Goal: Entertainment & Leisure: Consume media (video, audio)

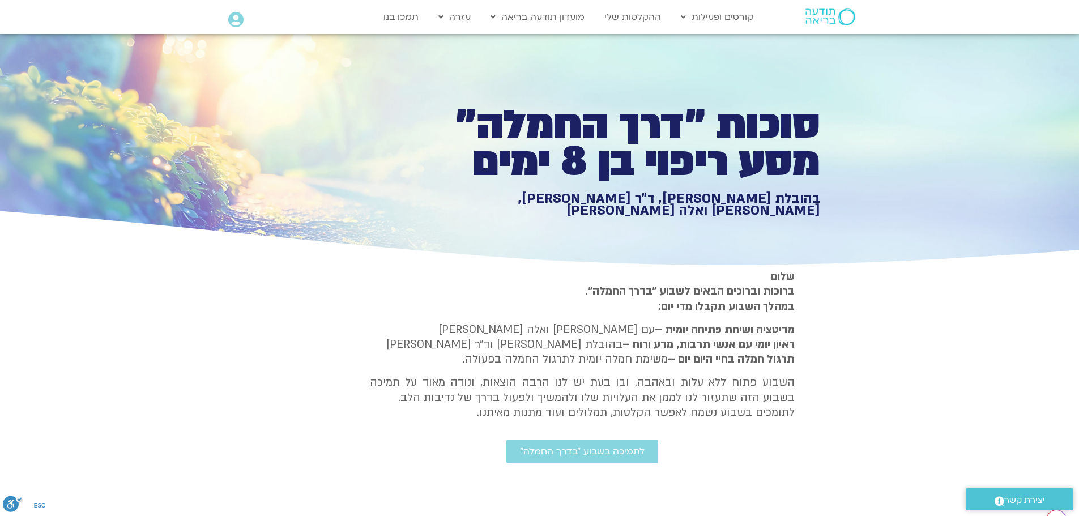
type input "3712.76"
type input "1139.36"
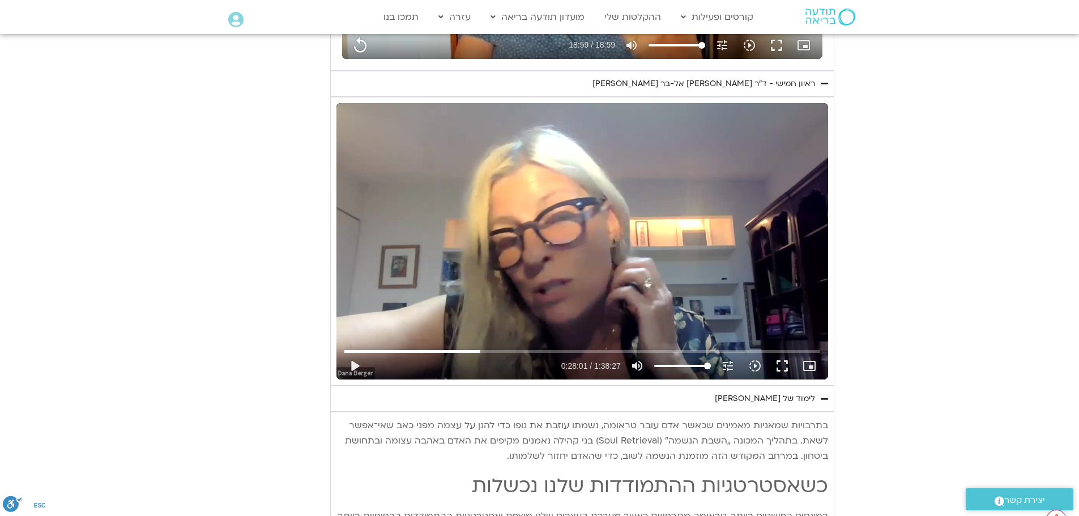
type input "3712.76"
type input "1139.36"
type input "3712.76"
type input "1139.36"
type input "3712.76"
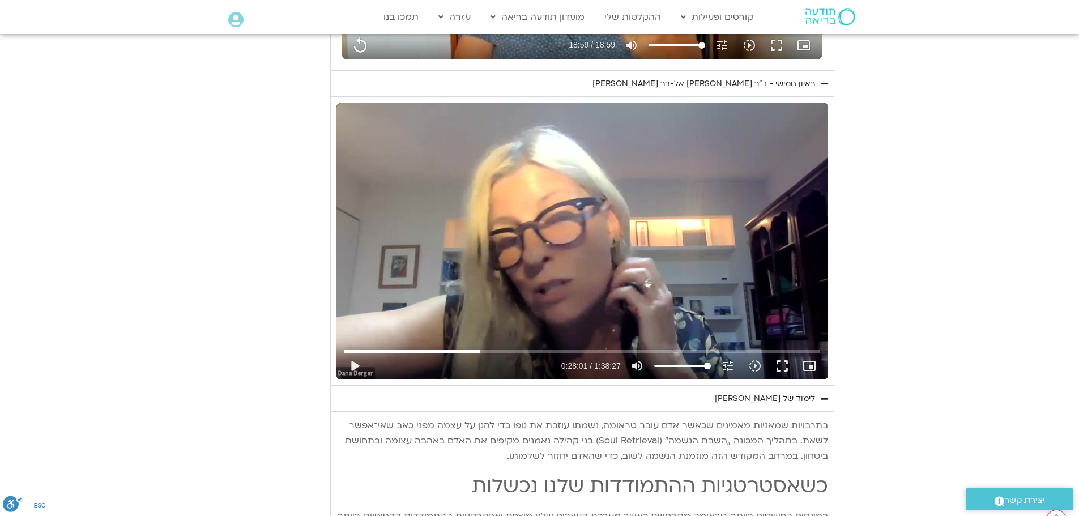
type input "1139.36"
type input "3712.76"
type input "1139.36"
type input "3712.76"
type input "1139.36"
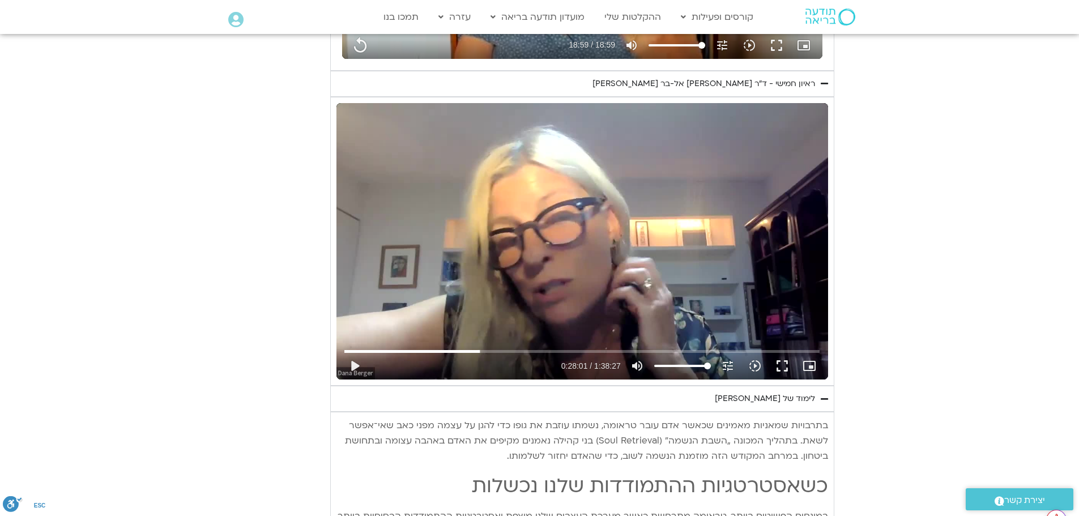
type input "3712.76"
type input "1139.36"
type input "3712.76"
type input "1139.36"
type input "3712.76"
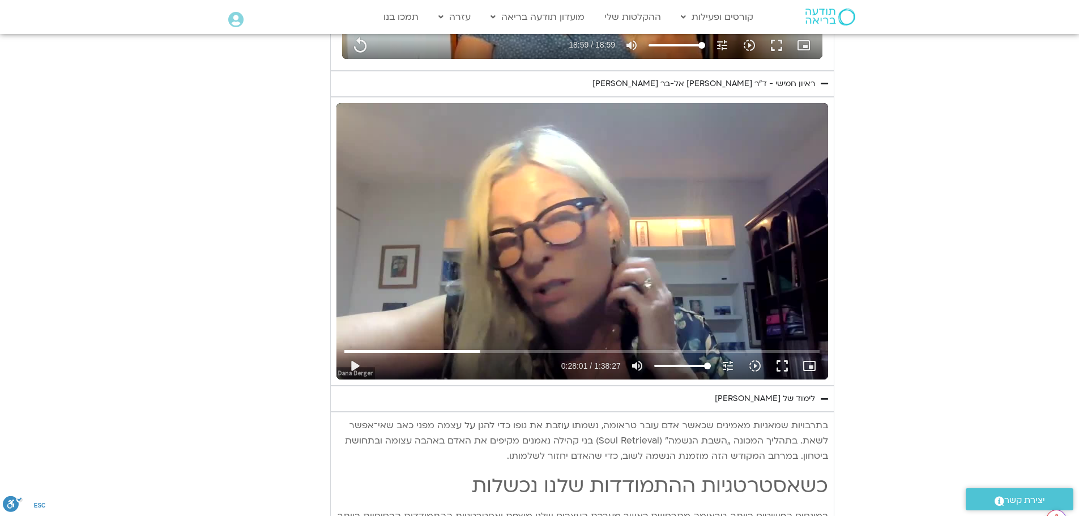
type input "1139.36"
type input "3712.76"
type input "1139.36"
type input "3712.76"
type input "1139.36"
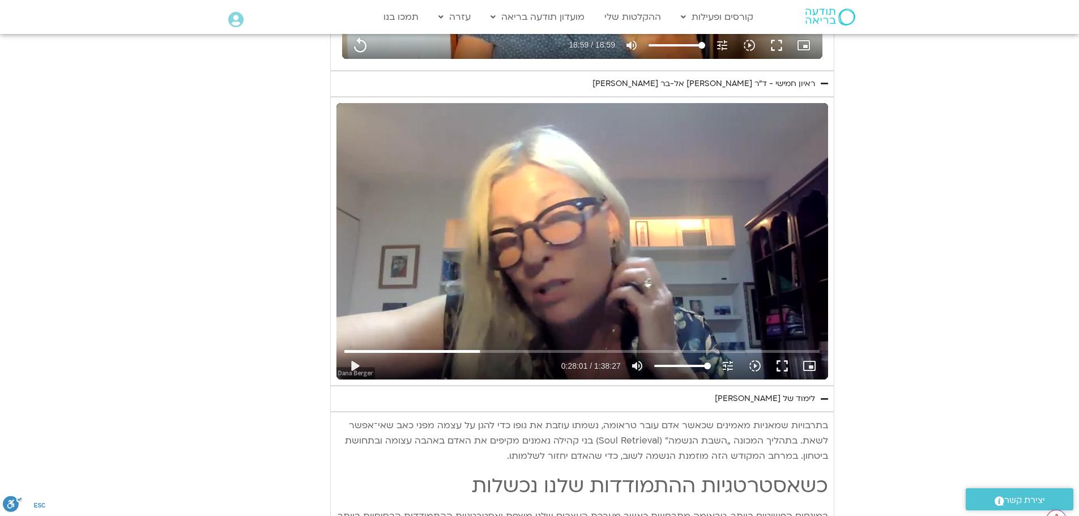
type input "3712.76"
type input "1139.36"
type input "3712.76"
type input "1139.36"
type input "3712.76"
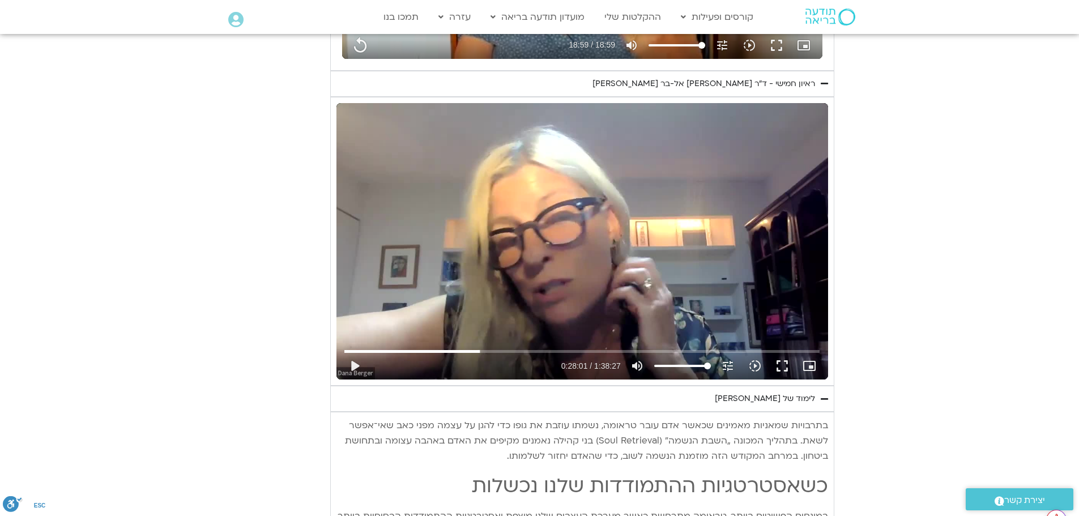
type input "1139.36"
type input "3712.76"
type input "1139.36"
type input "3712.76"
type input "1139.36"
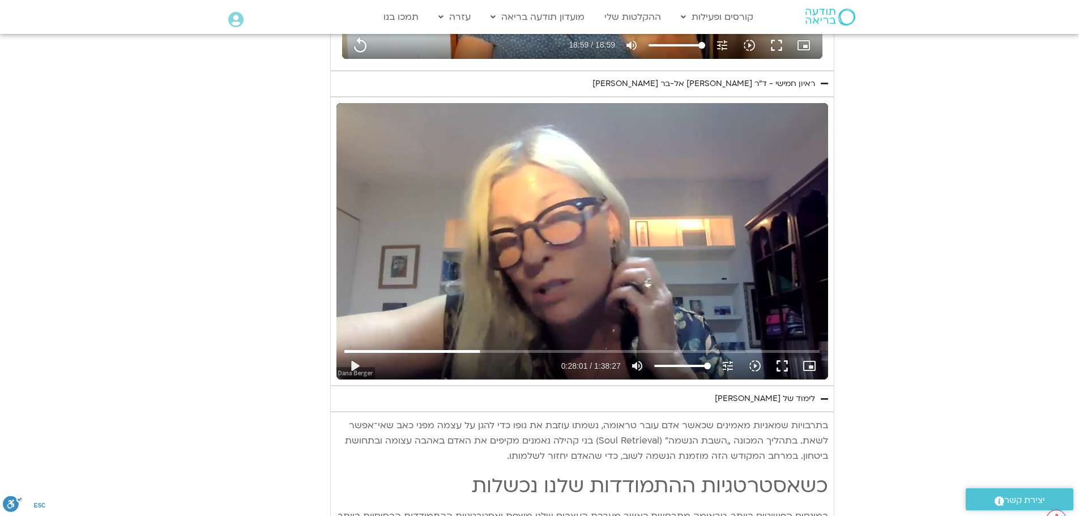
type input "3712.76"
type input "1139.36"
type input "3712.76"
type input "1139.36"
type input "3712.76"
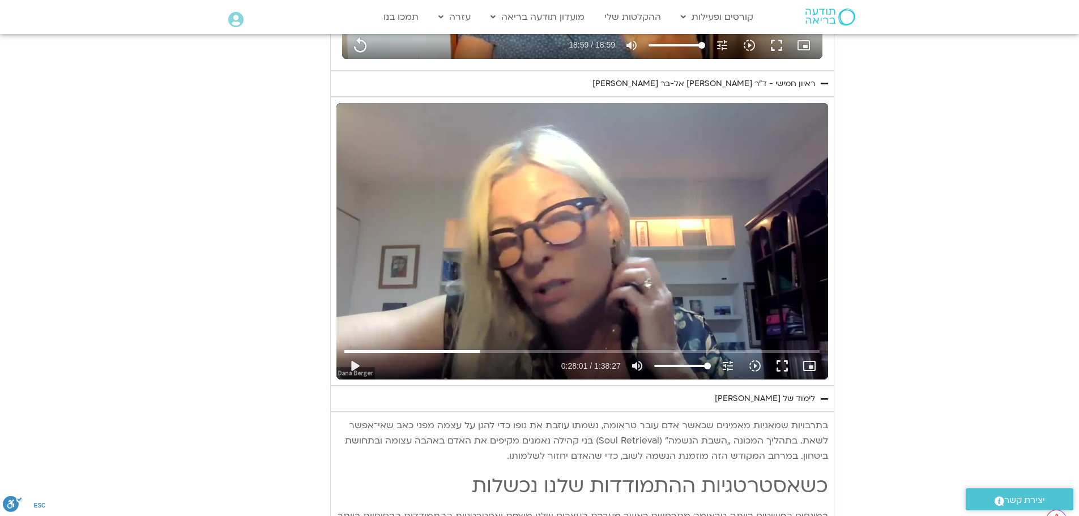
type input "1139.36"
type input "3712.76"
type input "1139.36"
type input "3712.76"
type input "1139.36"
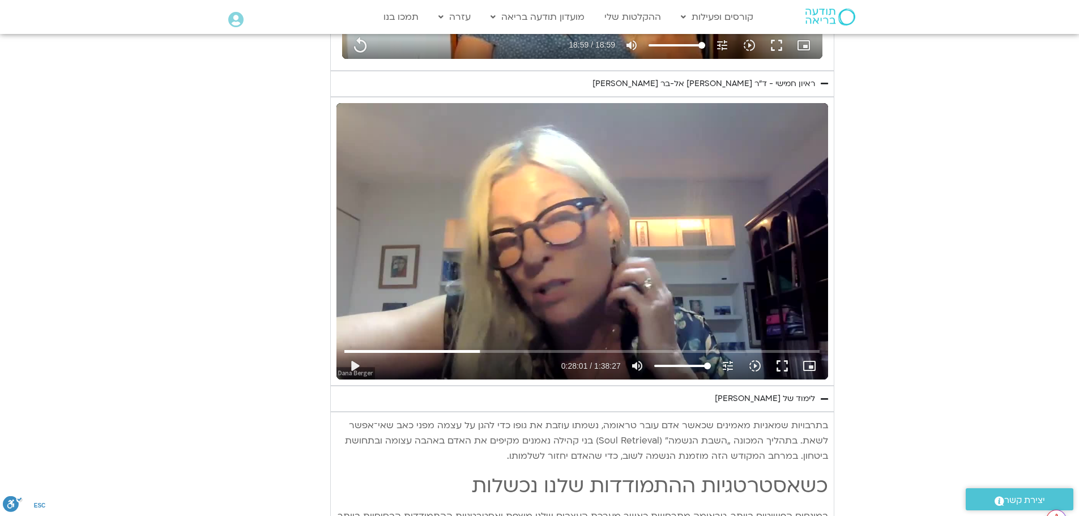
type input "3712.76"
type input "1139.36"
type input "3712.76"
type input "1139.36"
type input "3712.76"
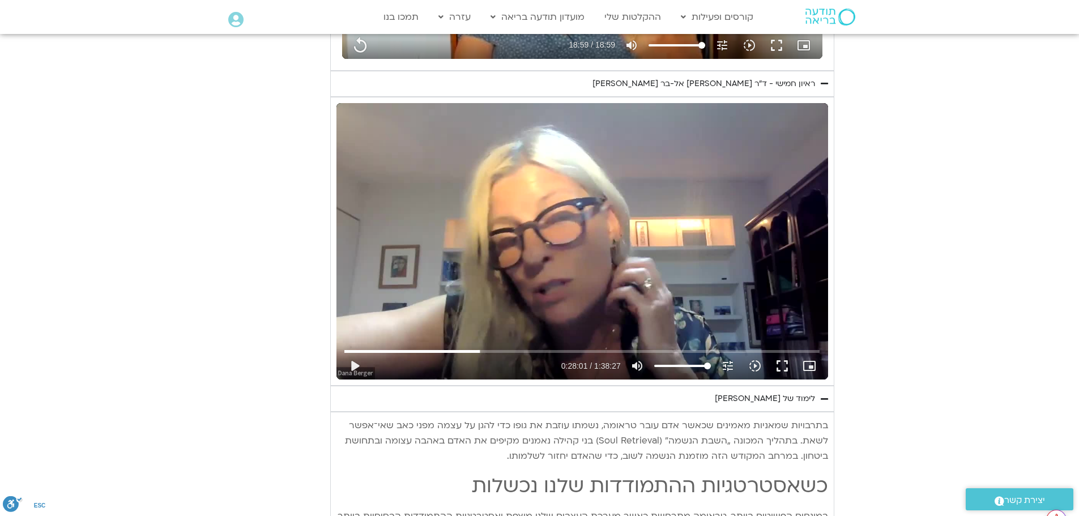
type input "1139.36"
type input "3712.76"
type input "1139.36"
type input "3712.76"
type input "1139.36"
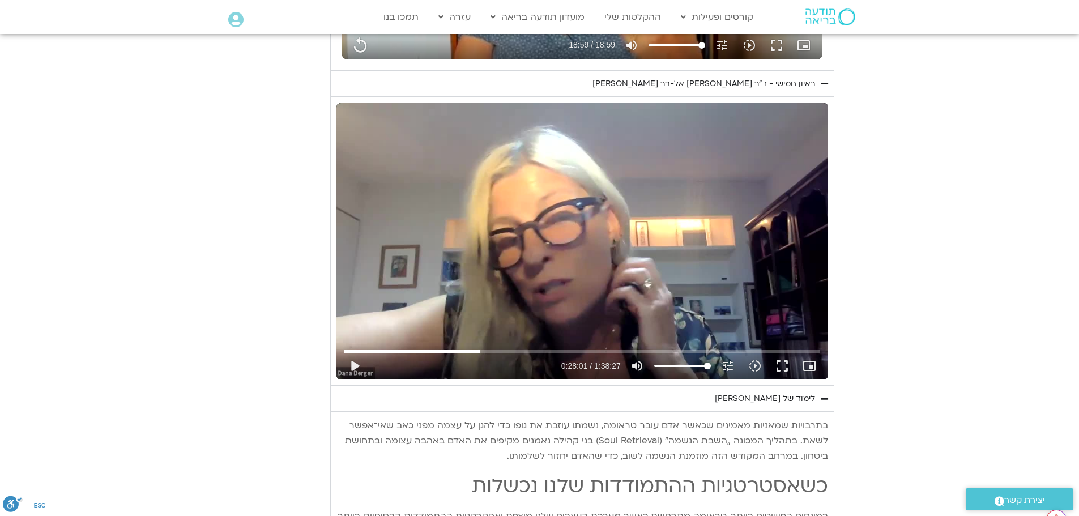
type input "3712.76"
type input "1139.36"
type input "3712.76"
type input "1139.36"
type input "3712.76"
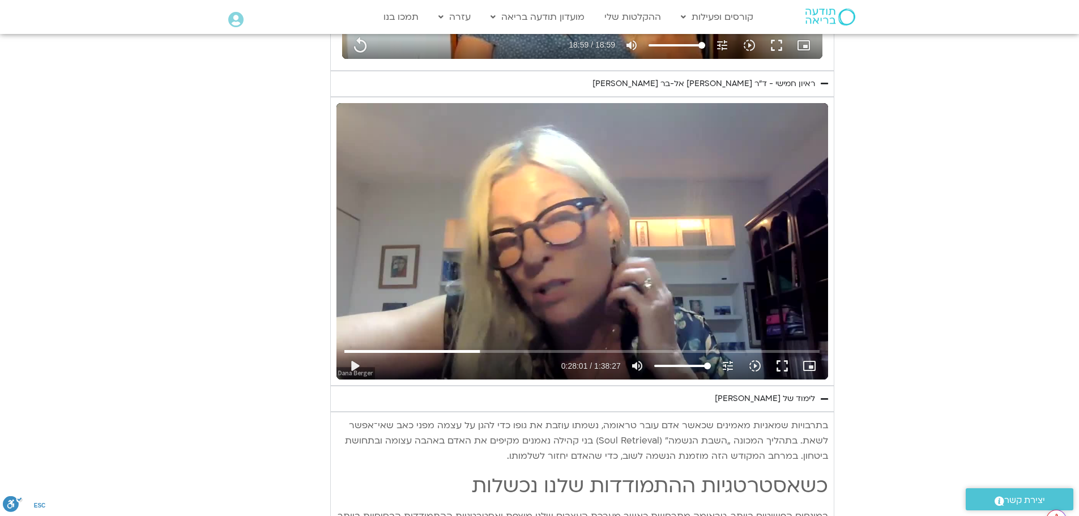
type input "1139.36"
type input "3712.76"
type input "1139.36"
type input "3712.76"
type input "1139.36"
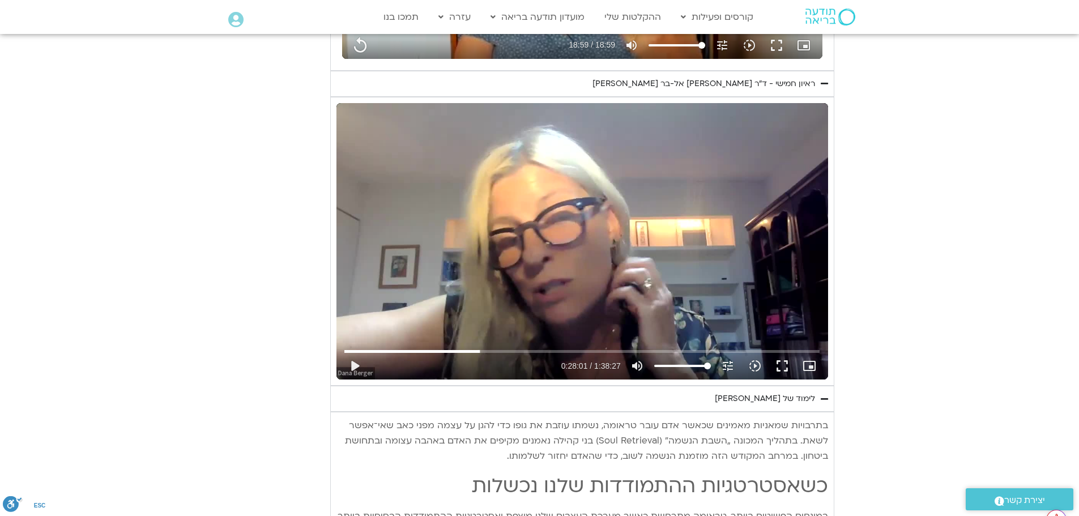
type input "3712.76"
type input "1139.36"
type input "3712.76"
type input "1139.36"
type input "3712.76"
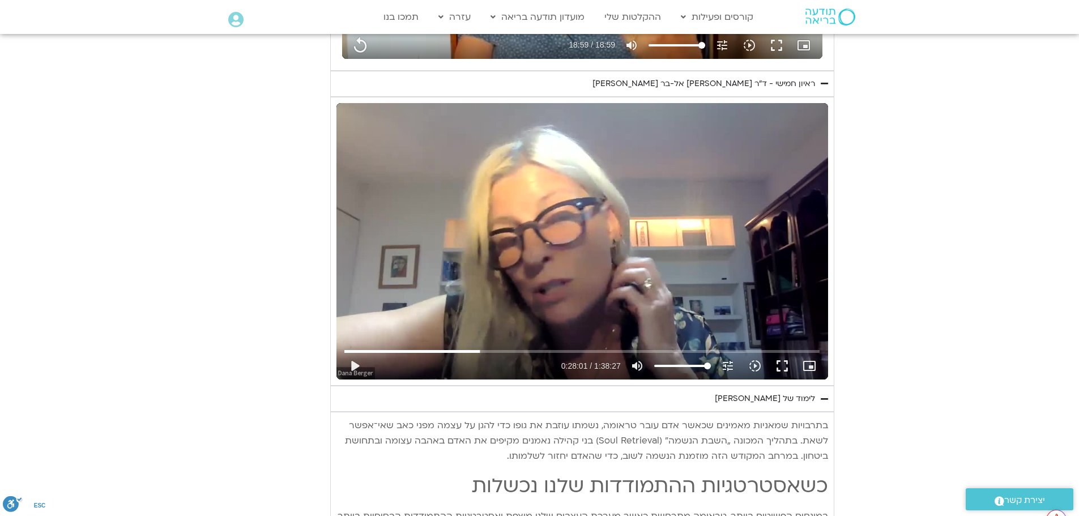
type input "1139.36"
type input "3712.76"
type input "1139.36"
type input "3712.76"
type input "1139.36"
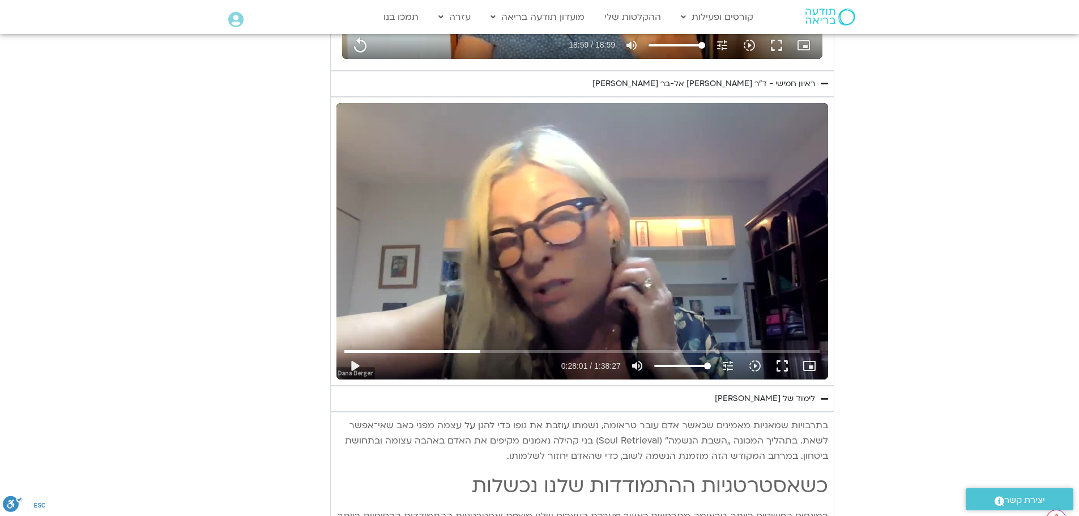
type input "3712.76"
type input "1139.36"
type input "3712.76"
type input "1139.36"
type input "3712.76"
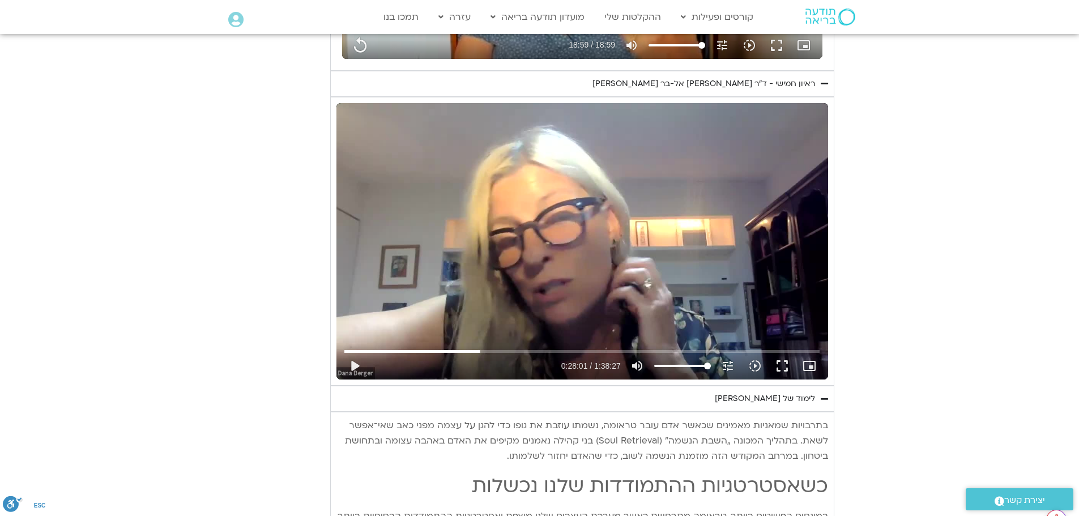
type input "1139.36"
type input "3712.76"
type input "1139.36"
type input "3712.76"
type input "1139.36"
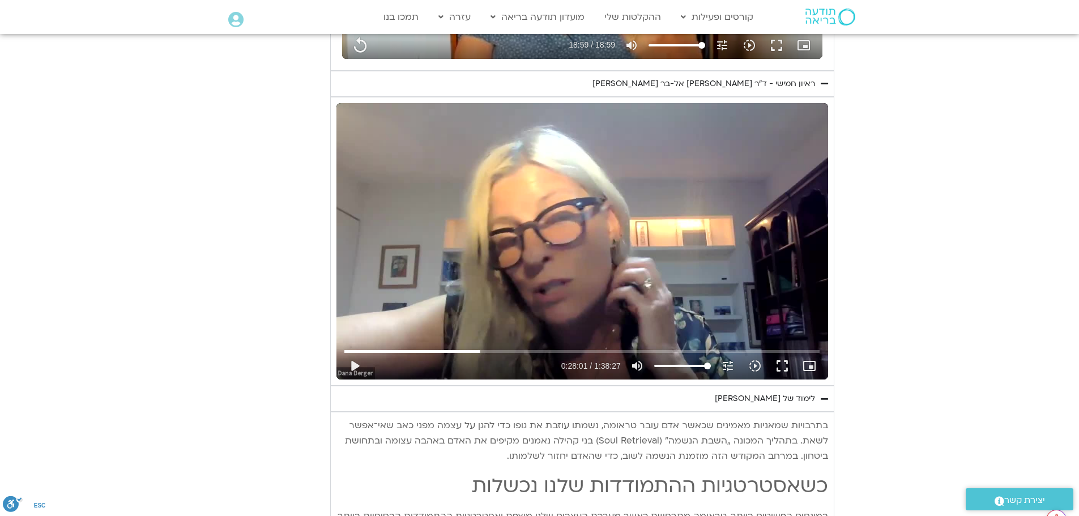
type input "3712.76"
type input "1139.36"
type input "3712.76"
type input "1139.36"
type input "3712.76"
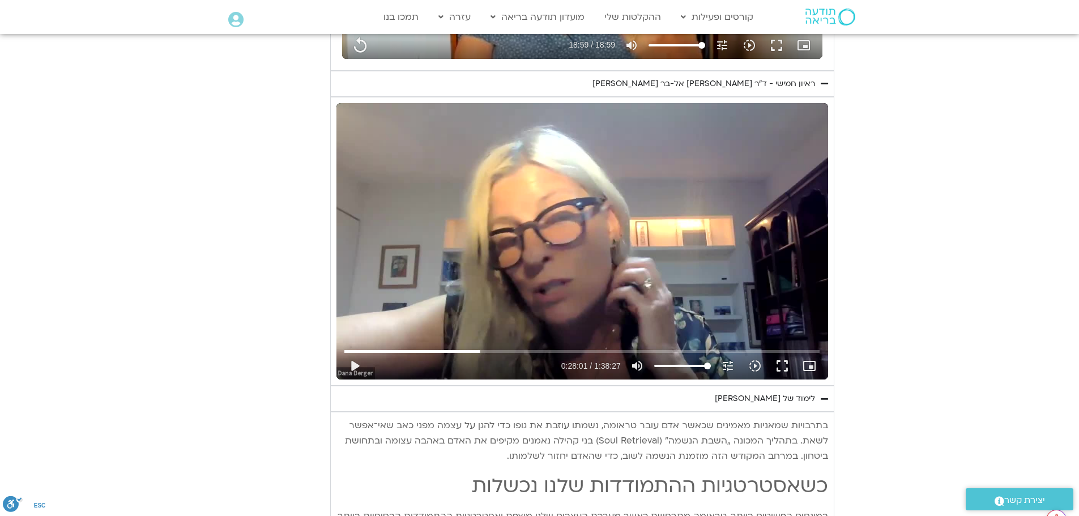
type input "1139.36"
type input "3712.76"
type input "1139.36"
type input "3712.76"
type input "1139.36"
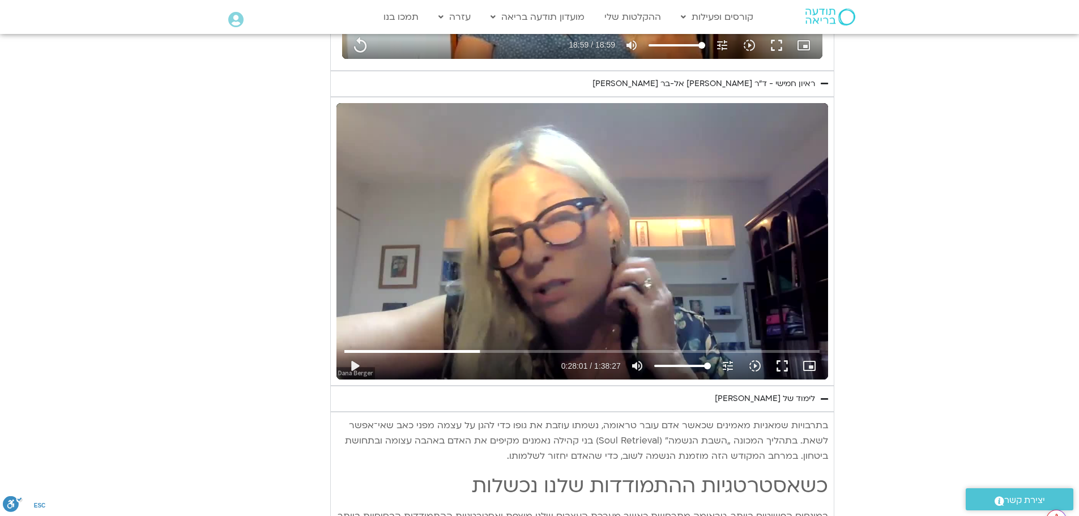
type input "3712.76"
type input "1139.36"
type input "3712.76"
type input "1139.36"
type input "3712.76"
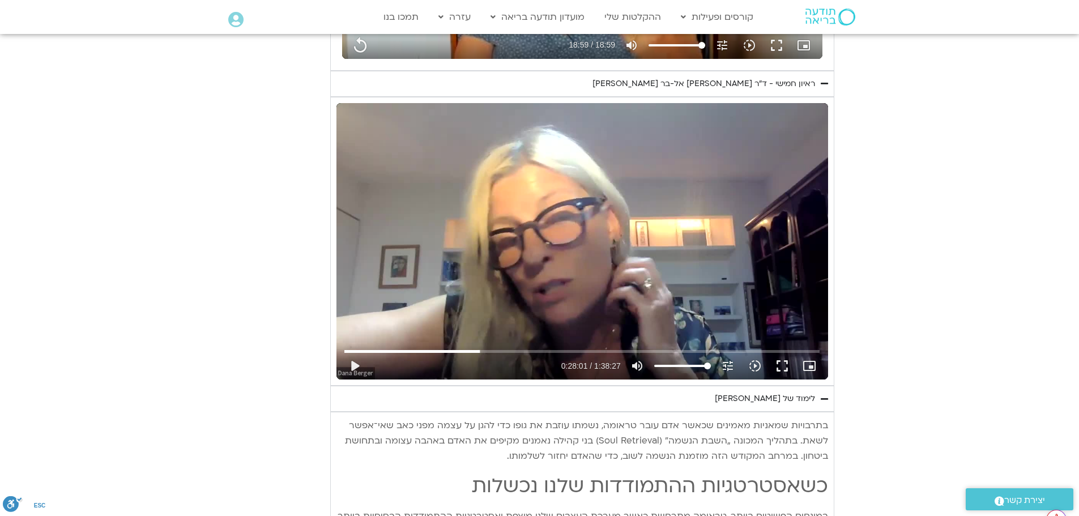
type input "1139.36"
type input "3712.76"
type input "1139.36"
type input "3712.76"
type input "1139.36"
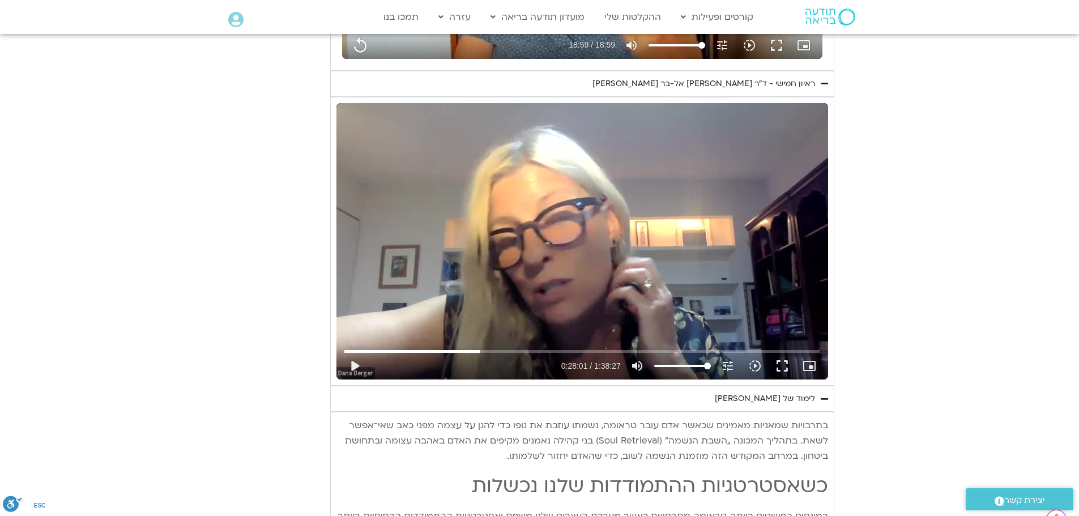
type input "3712.76"
type input "1139.36"
type input "3712.76"
type input "1139.36"
type input "3712.76"
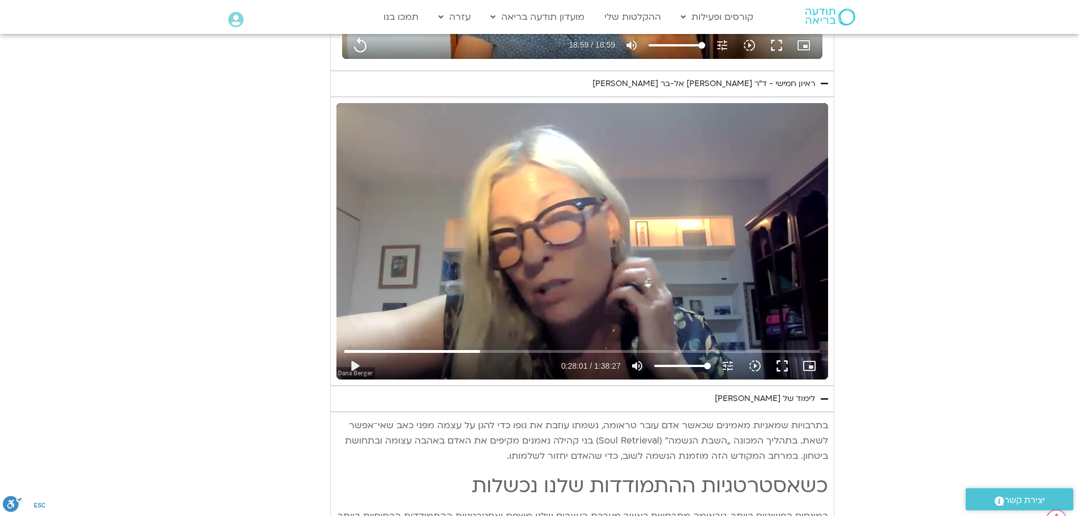
type input "1139.36"
type input "3712.76"
type input "1139.36"
type input "3712.76"
type input "1139.36"
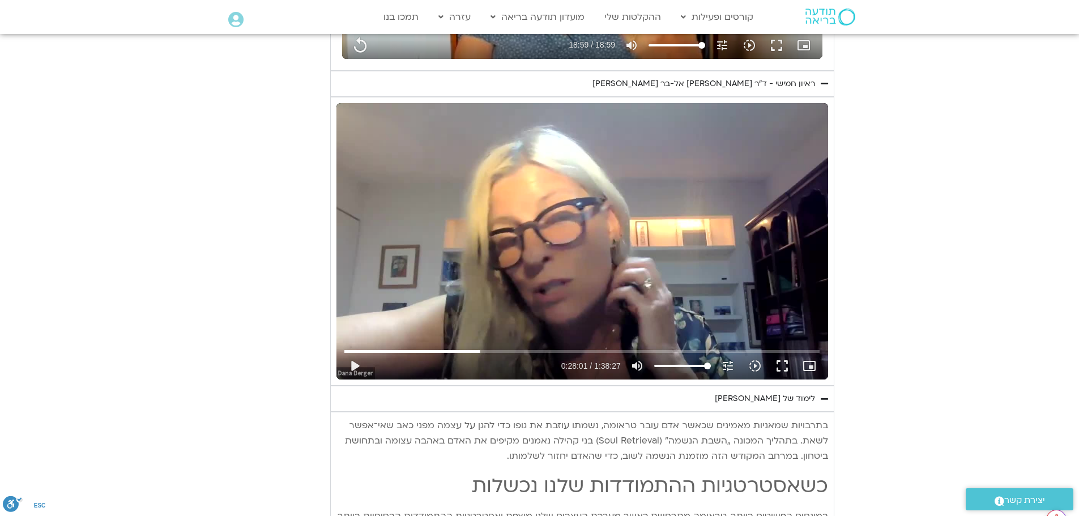
type input "3712.76"
type input "1139.36"
type input "3712.76"
type input "1139.36"
type input "3712.76"
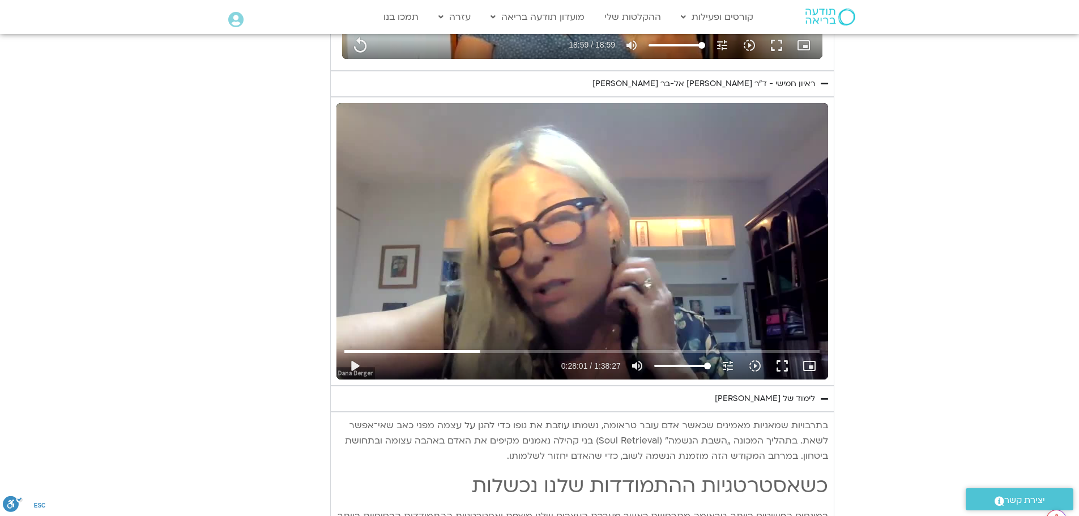
type input "1139.36"
type input "3712.76"
type input "1139.36"
type input "3712.76"
type input "1139.36"
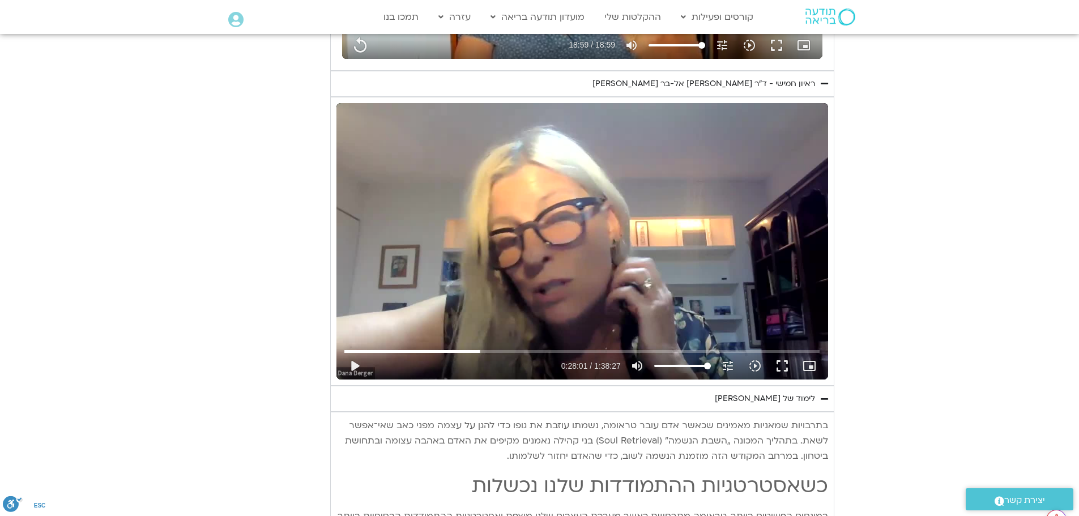
type input "3712.76"
type input "1139.36"
type input "3712.76"
type input "1139.36"
type input "3712.76"
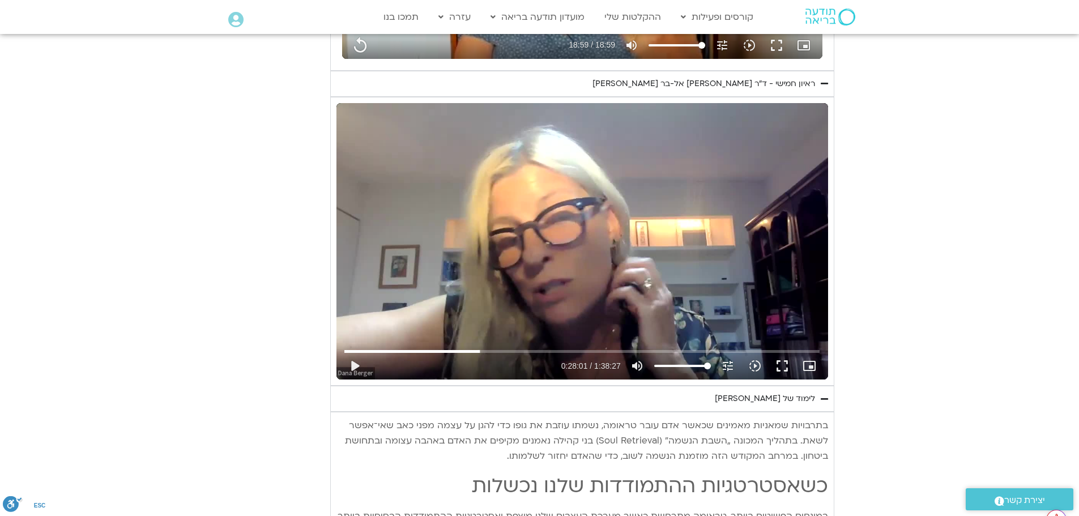
type input "1139.36"
type input "3712.76"
type input "1139.36"
type input "3712.76"
type input "1139.36"
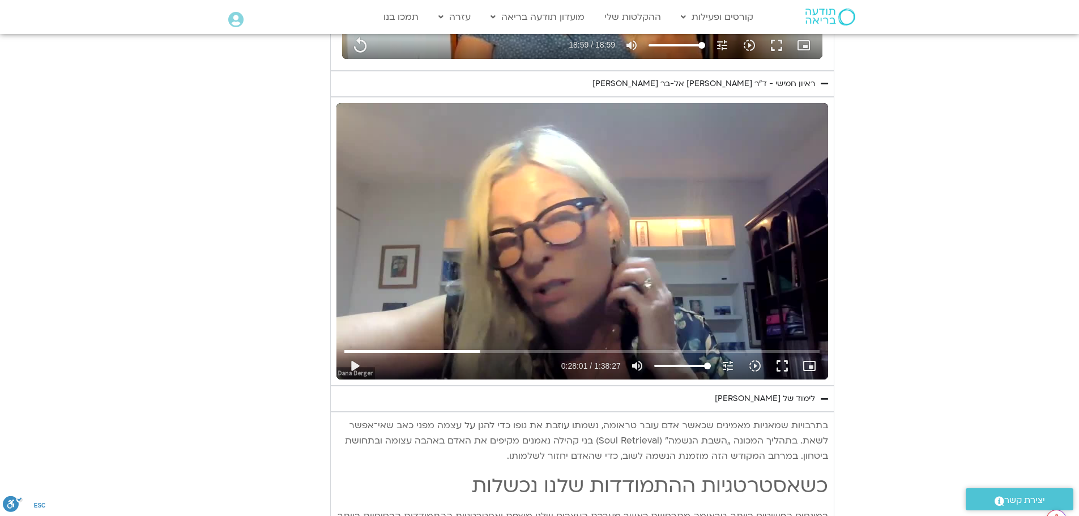
type input "3712.76"
type input "1139.36"
type input "3712.76"
type input "1139.36"
type input "3712.76"
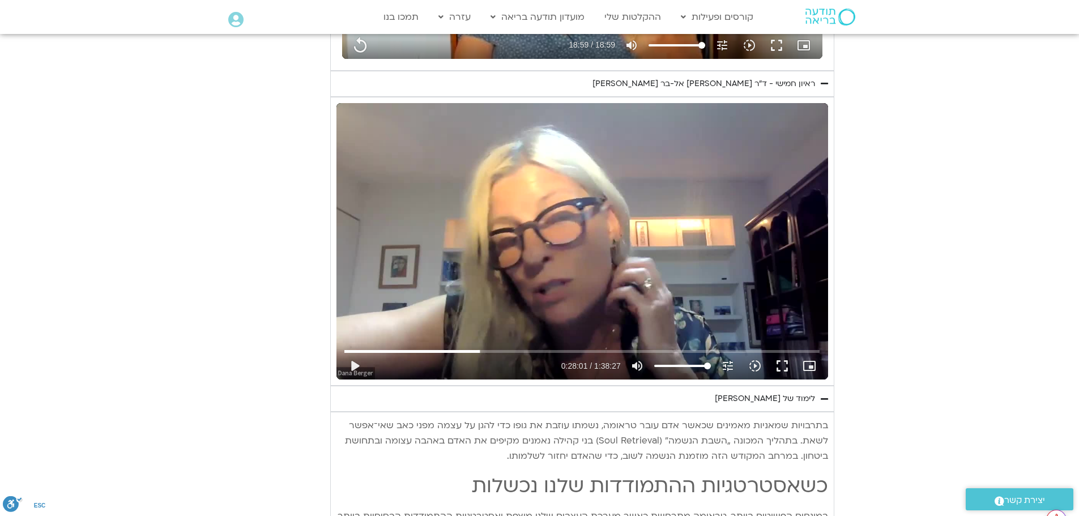
type input "1139.36"
type input "3712.76"
type input "1139.36"
type input "3712.76"
type input "1139.36"
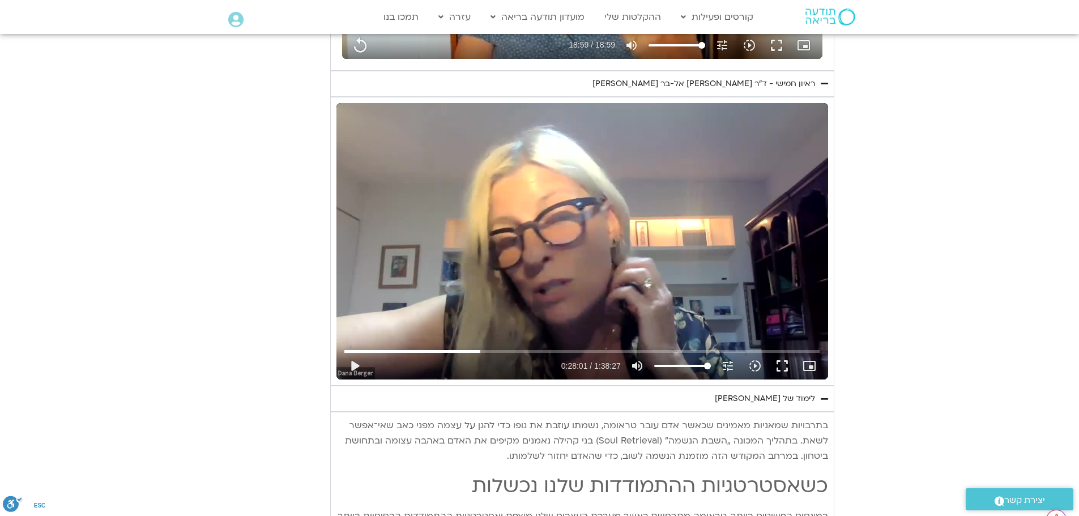
type input "3712.76"
type input "1139.36"
type input "3712.76"
type input "1139.36"
type input "3712.76"
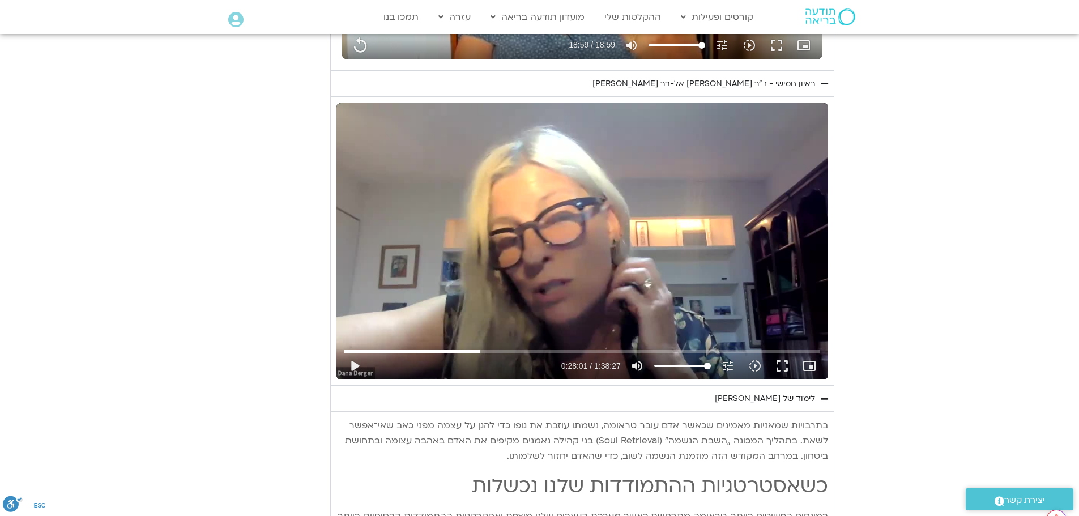
type input "1139.36"
type input "3712.76"
type input "1139.36"
type input "3712.76"
type input "1139.36"
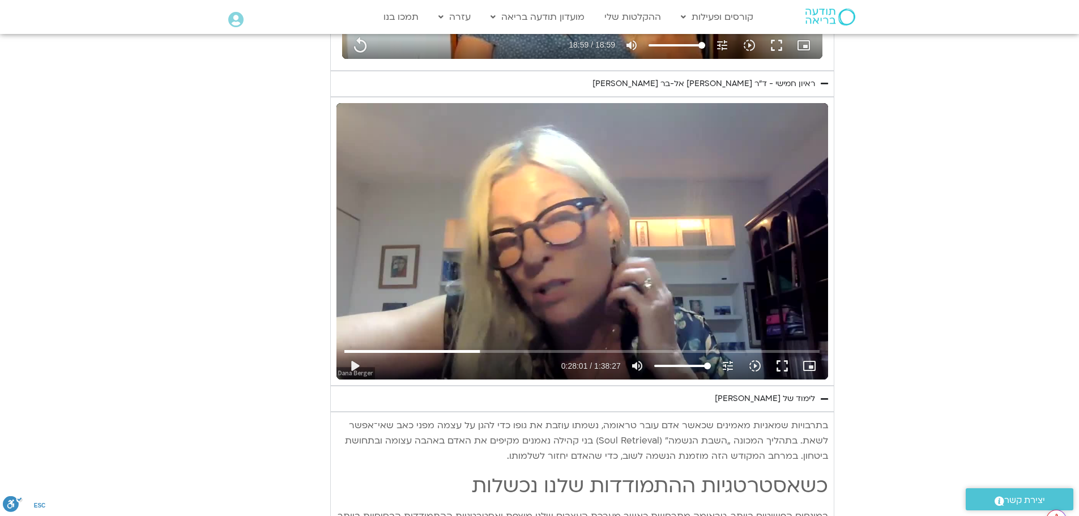
type input "3712.76"
type input "1139.36"
type input "3712.76"
type input "1139.36"
type input "3712.76"
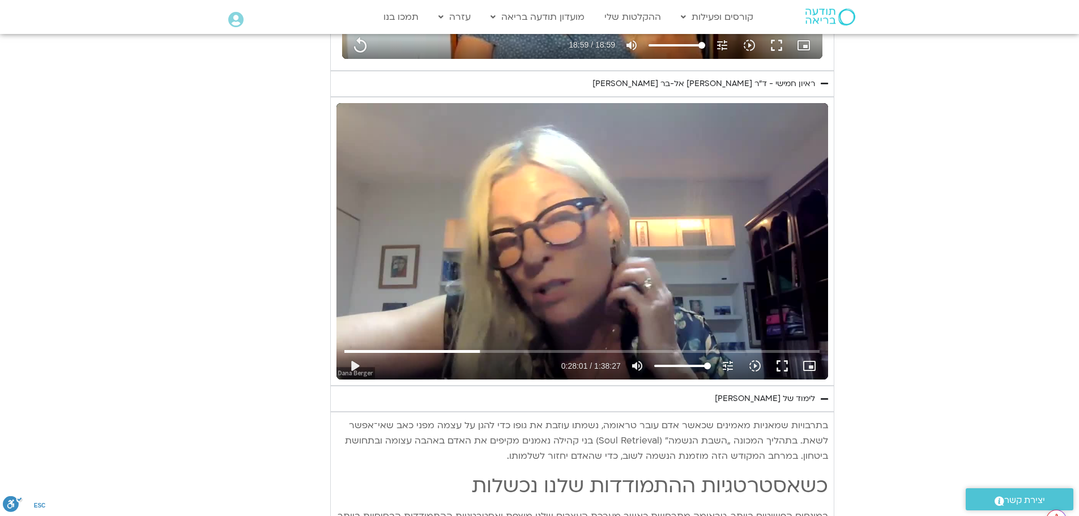
type input "1139.36"
type input "3712.76"
type input "1139.36"
type input "3712.76"
type input "1139.36"
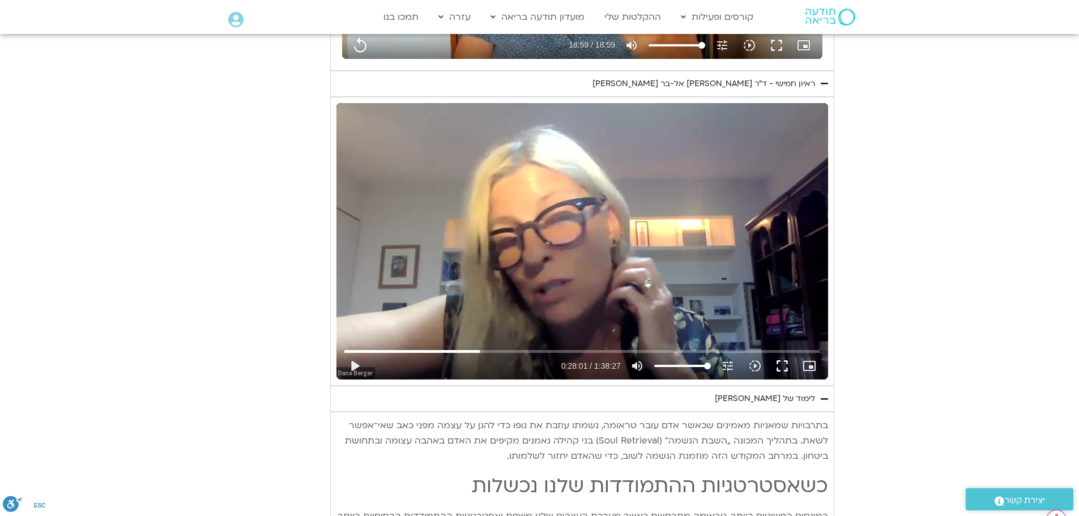
type input "3712.76"
type input "1139.36"
type input "3712.76"
type input "1139.36"
type input "3712.76"
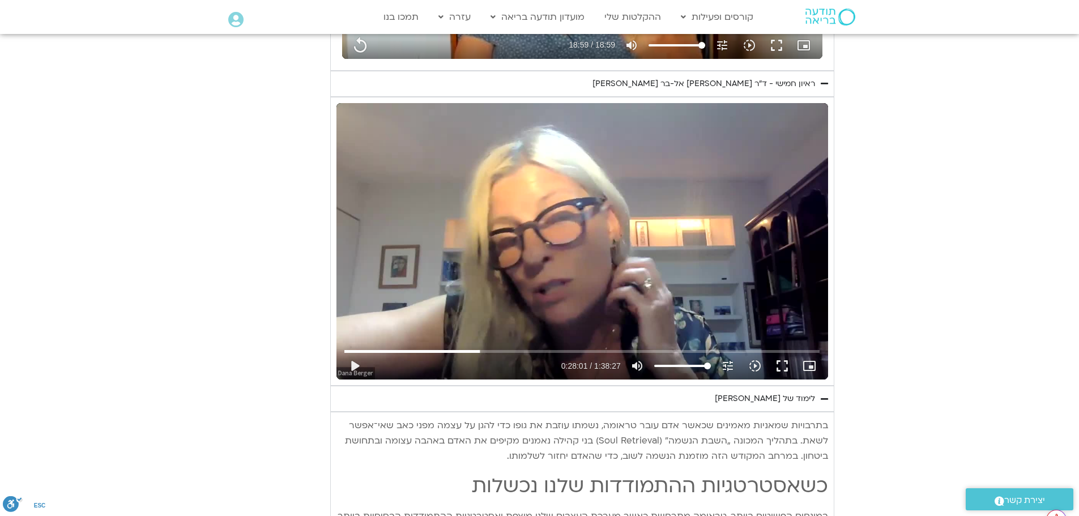
type input "1139.36"
type input "3712.76"
type input "1139.36"
type input "3712.76"
type input "1139.36"
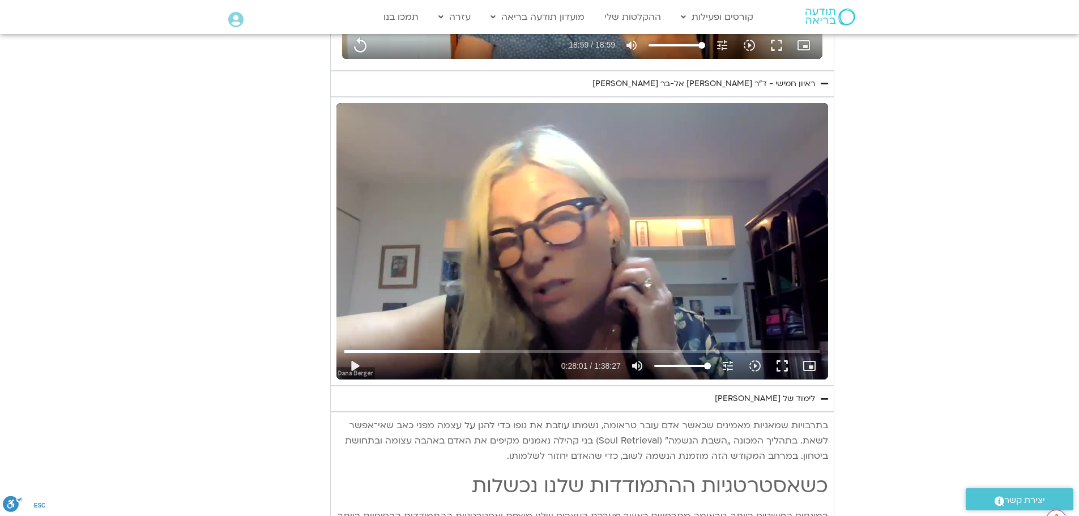
type input "3712.76"
type input "1139.36"
type input "3712.76"
type input "1139.36"
type input "3712.76"
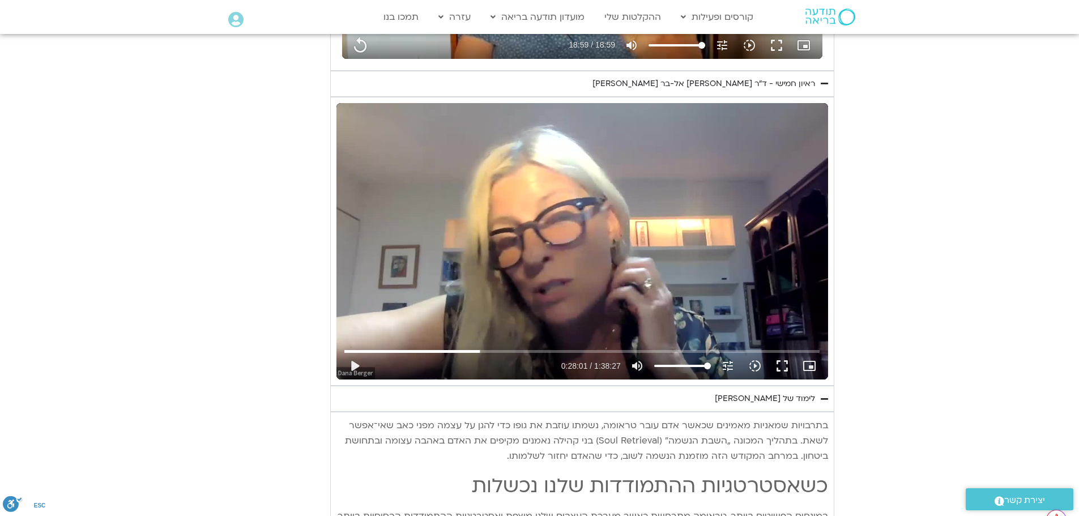
type input "1139.36"
type input "3712.76"
type input "1139.36"
type input "3712.76"
type input "1139.36"
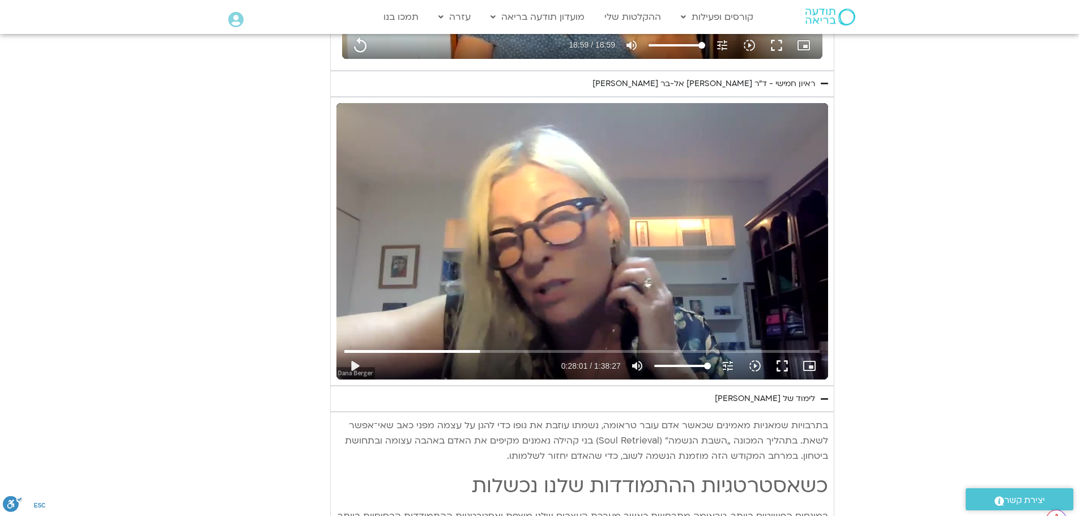
type input "3712.76"
type input "1139.36"
type input "3712.76"
type input "1139.36"
type input "3712.76"
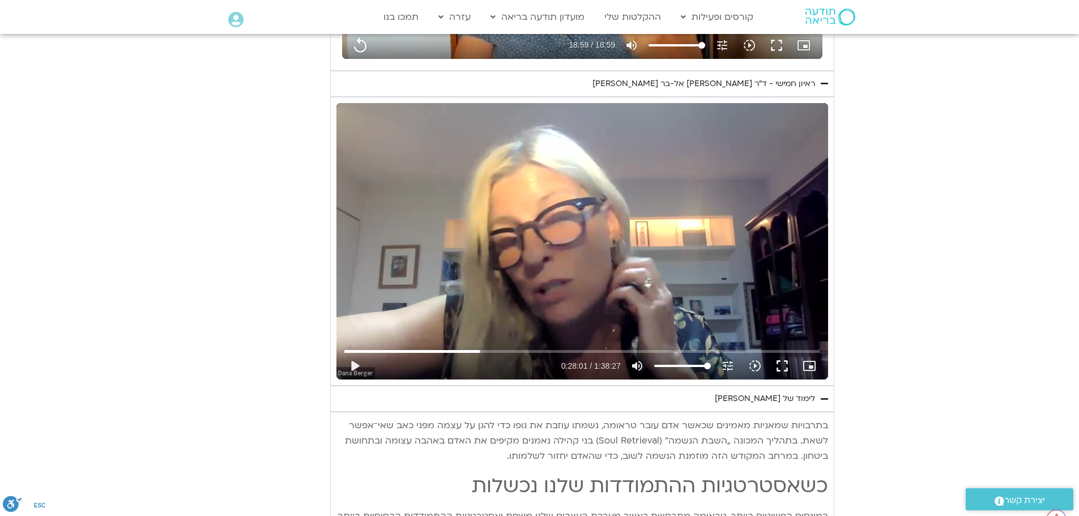
type input "1139.36"
type input "3712.76"
type input "1139.36"
type input "3712.76"
type input "1139.36"
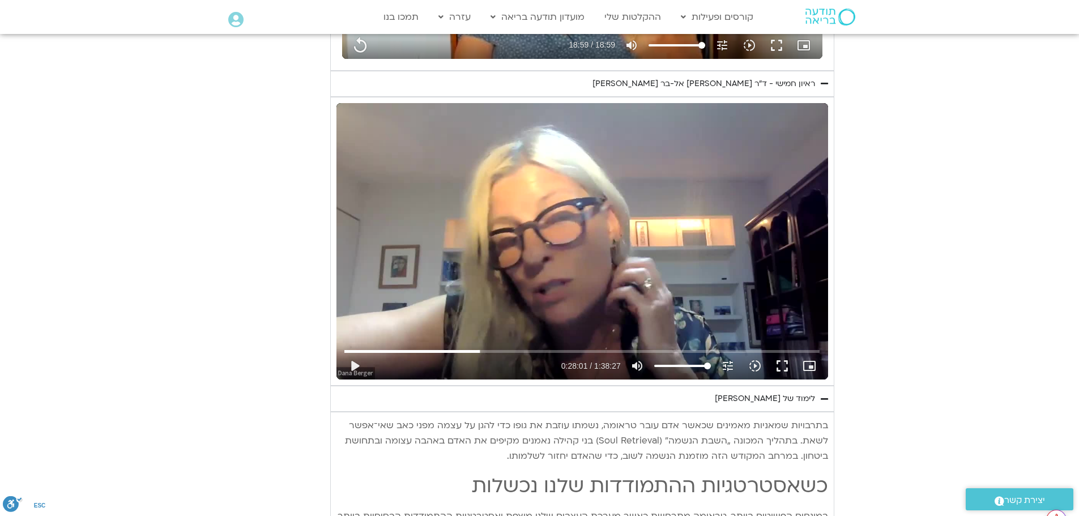
type input "3712.76"
type input "1139.36"
type input "3712.76"
type input "1139.36"
type input "3712.76"
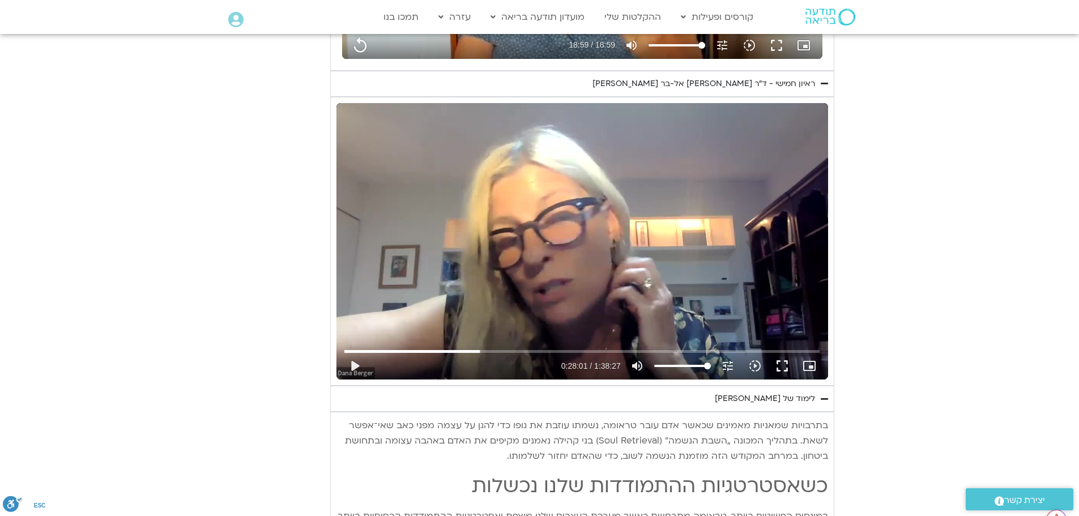
type input "1139.36"
type input "3712.76"
type input "1139.36"
